Goal: Information Seeking & Learning: Learn about a topic

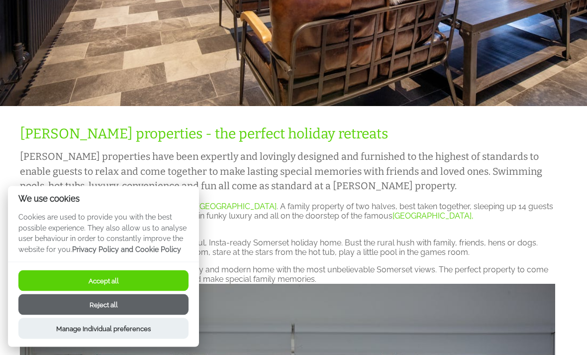
click at [74, 315] on button "Reject all" at bounding box center [103, 304] width 170 height 21
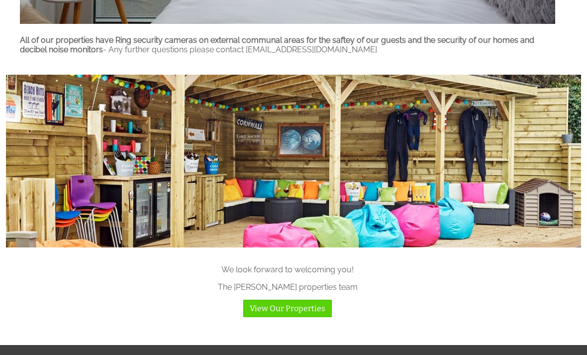
scroll to position [840, 0]
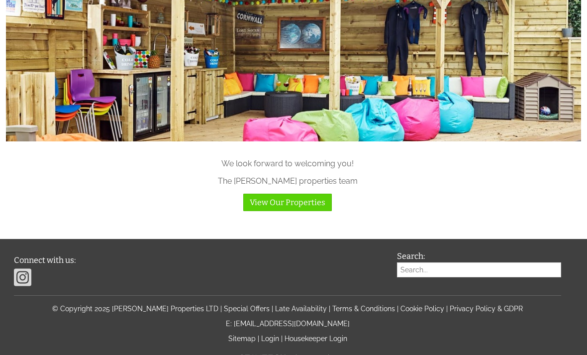
click at [277, 197] on link "View Our Properties" at bounding box center [287, 202] width 89 height 17
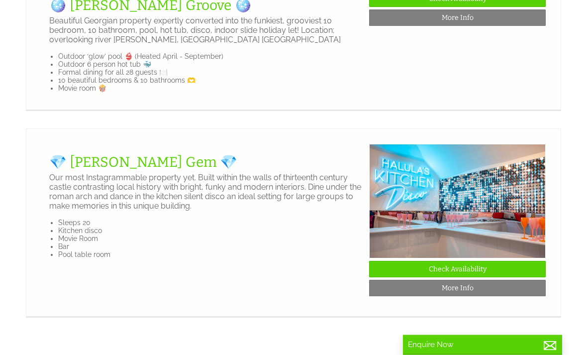
scroll to position [1446, 0]
click at [89, 13] on link "🪩 [PERSON_NAME] Groove 🪩" at bounding box center [150, 5] width 203 height 16
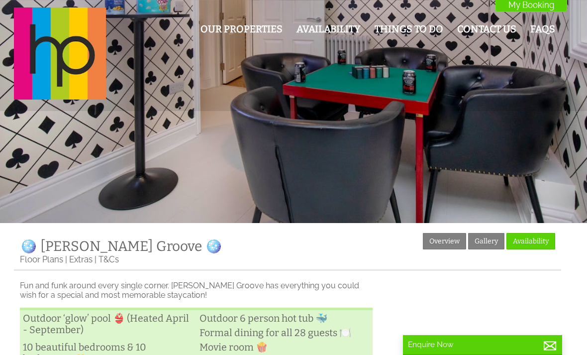
click at [543, 29] on link "FAQs" at bounding box center [543, 28] width 25 height 11
